Goal: Contribute content: Contribute content

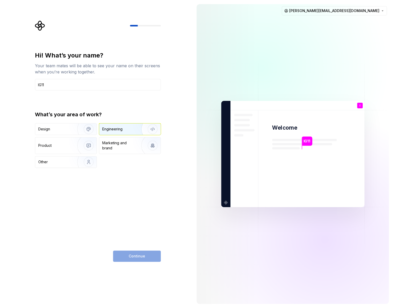
type input "IG11"
click at [129, 128] on div "Engineering" at bounding box center [122, 129] width 41 height 5
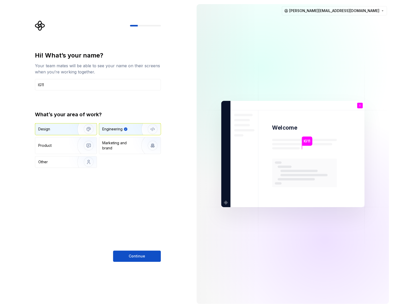
click at [62, 129] on div "Design" at bounding box center [54, 129] width 32 height 5
click at [134, 131] on img "button" at bounding box center [149, 129] width 33 height 34
click at [139, 254] on span "Continue" at bounding box center [137, 256] width 16 height 5
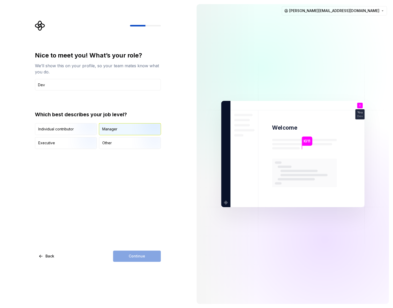
type input "Dev"
click at [110, 130] on div "Manager" at bounding box center [109, 129] width 15 height 5
click at [141, 255] on span "Continue" at bounding box center [137, 256] width 16 height 5
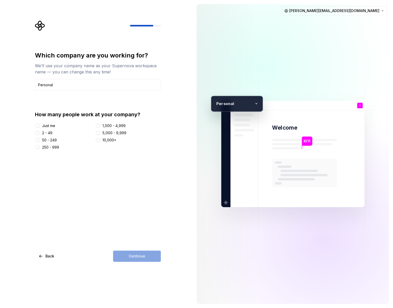
type input "Personal"
click at [47, 133] on div "2 - 49" at bounding box center [47, 133] width 10 height 5
click at [40, 133] on button "2 - 49" at bounding box center [37, 133] width 4 height 4
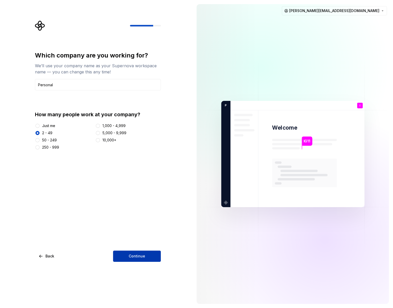
click at [151, 259] on button "Continue" at bounding box center [137, 256] width 48 height 11
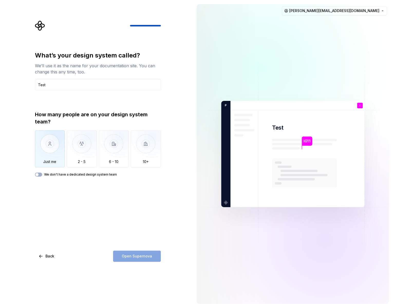
type input "Test"
click at [42, 143] on img "button" at bounding box center [50, 148] width 30 height 34
click at [143, 254] on span "Open Supernova" at bounding box center [137, 256] width 30 height 5
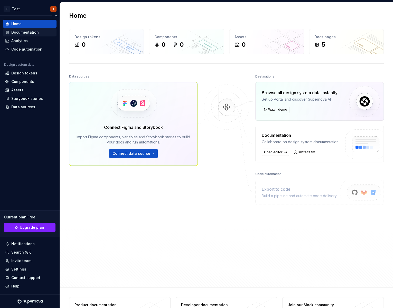
click at [30, 31] on div "Documentation" at bounding box center [24, 32] width 27 height 5
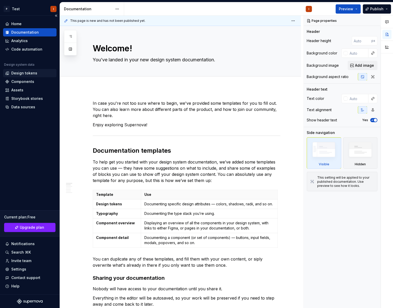
click at [24, 71] on div "Design tokens" at bounding box center [24, 73] width 26 height 5
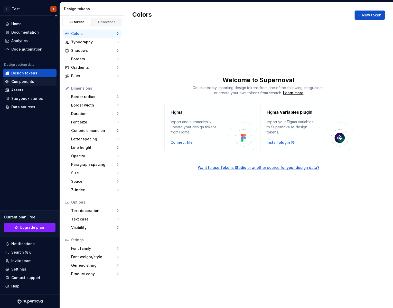
click at [27, 83] on div "Components" at bounding box center [22, 81] width 23 height 5
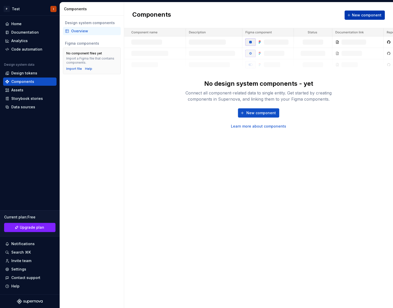
click at [361, 14] on span "New component" at bounding box center [367, 15] width 30 height 5
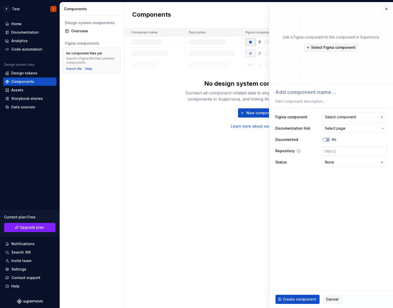
type textarea "*"
click at [371, 117] on button "Select component" at bounding box center [355, 117] width 64 height 9
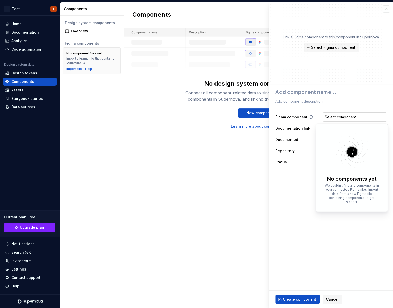
click at [371, 117] on html "**********" at bounding box center [196, 154] width 393 height 308
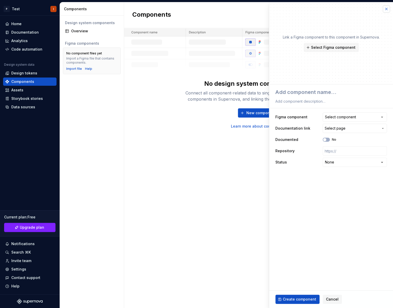
click at [384, 9] on button "button" at bounding box center [386, 8] width 7 height 7
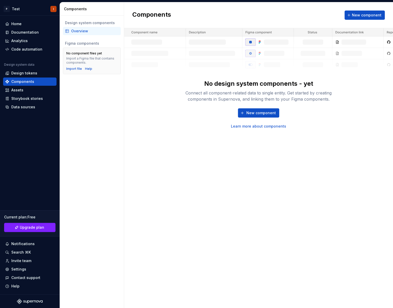
click at [265, 123] on div "New component Learn more about components" at bounding box center [258, 118] width 164 height 21
click at [266, 125] on link "Learn more about components" at bounding box center [258, 126] width 55 height 5
